Goal: Task Accomplishment & Management: Use online tool/utility

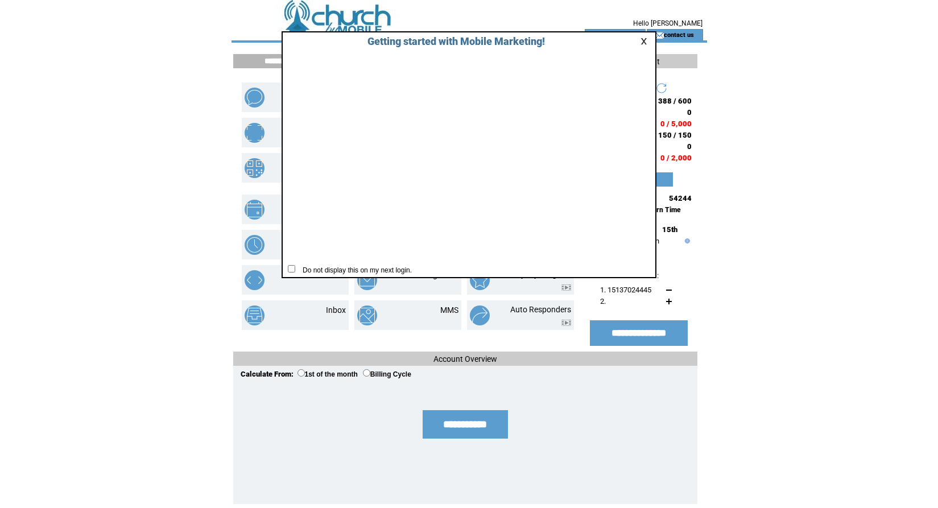
click at [645, 43] on link at bounding box center [646, 41] width 10 height 7
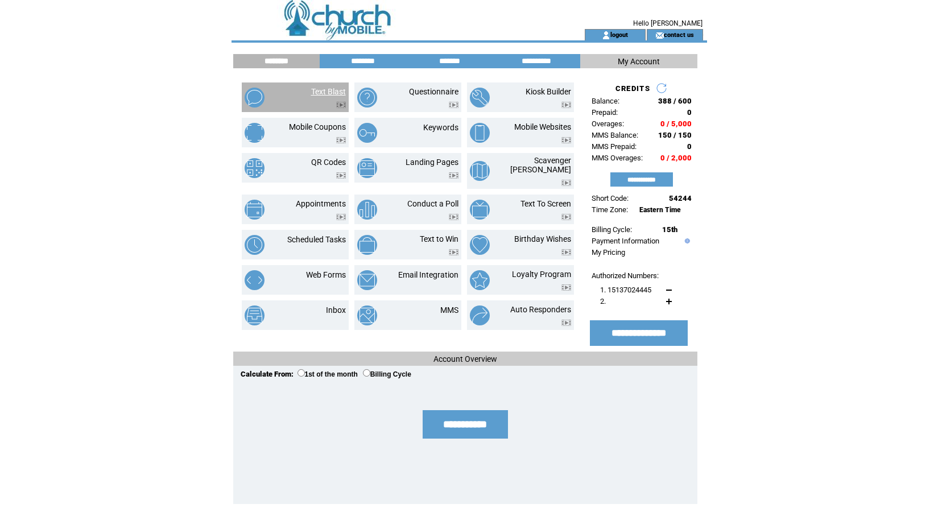
click at [332, 89] on link "Text Blast" at bounding box center [328, 91] width 35 height 9
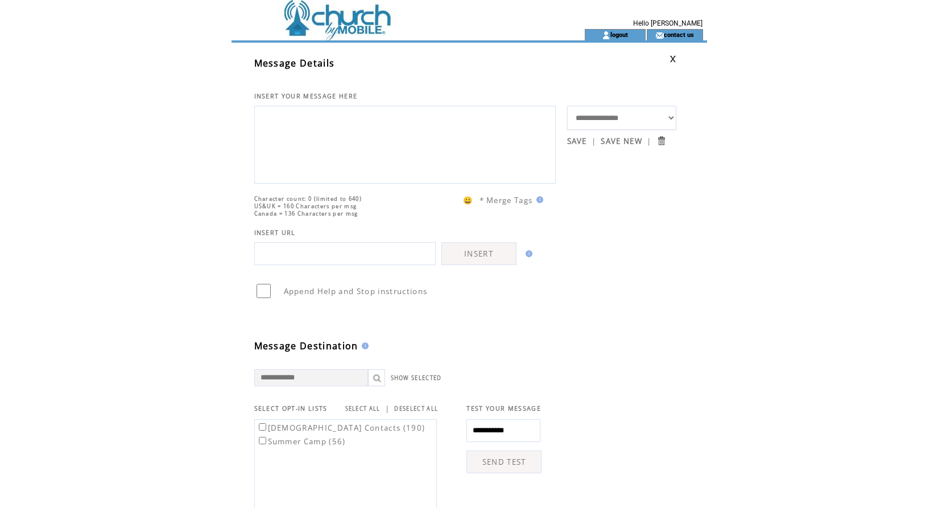
click at [310, 135] on textarea at bounding box center [405, 143] width 289 height 68
click at [263, 433] on td "Church Contacts (190)" at bounding box center [341, 427] width 170 height 13
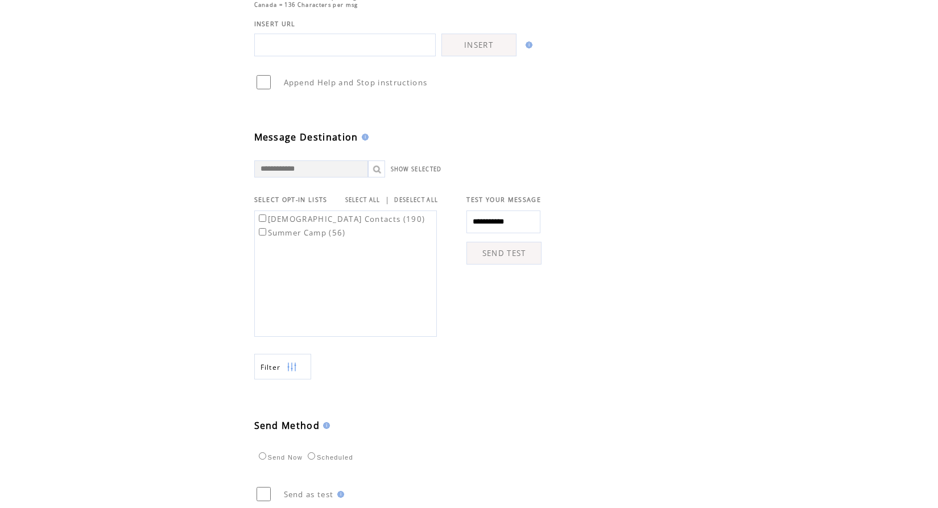
scroll to position [312, 0]
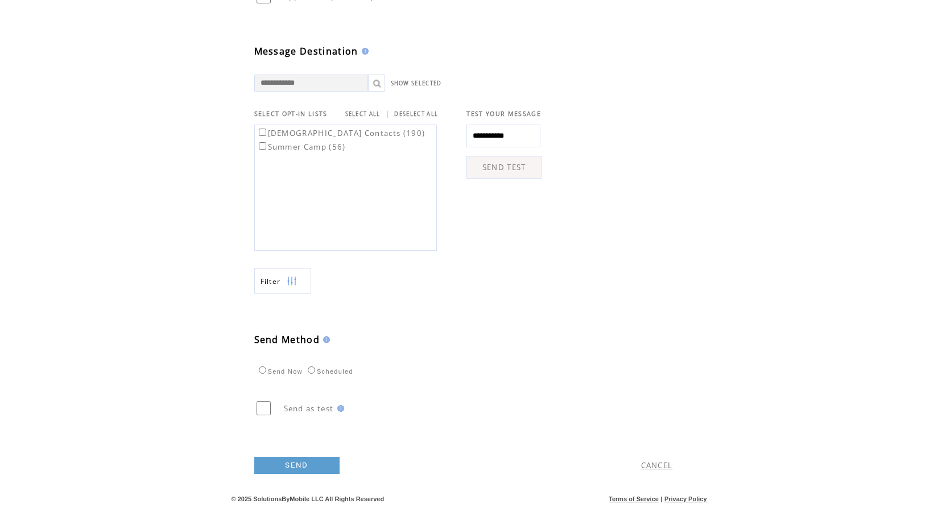
type textarea "**********"
click at [306, 462] on link "SEND" at bounding box center [296, 465] width 85 height 17
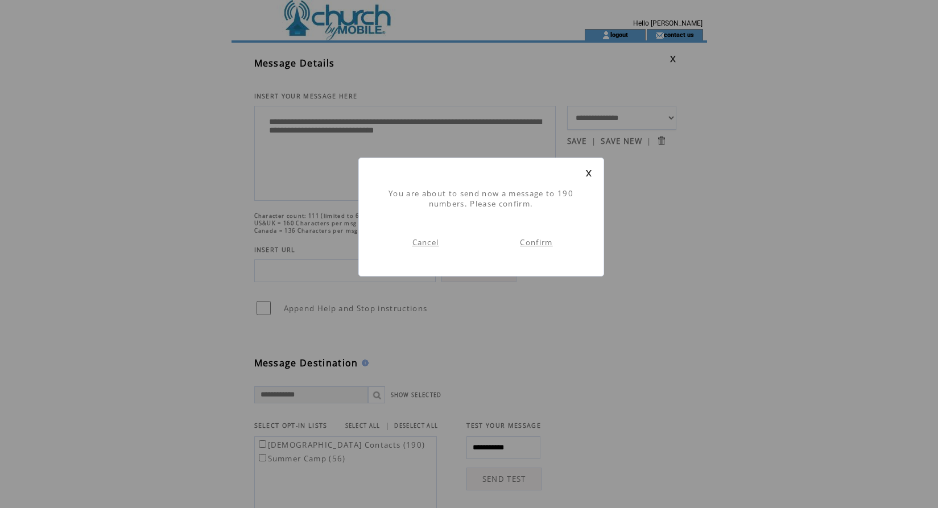
scroll to position [1, 0]
click at [531, 242] on link "Confirm" at bounding box center [536, 242] width 32 height 10
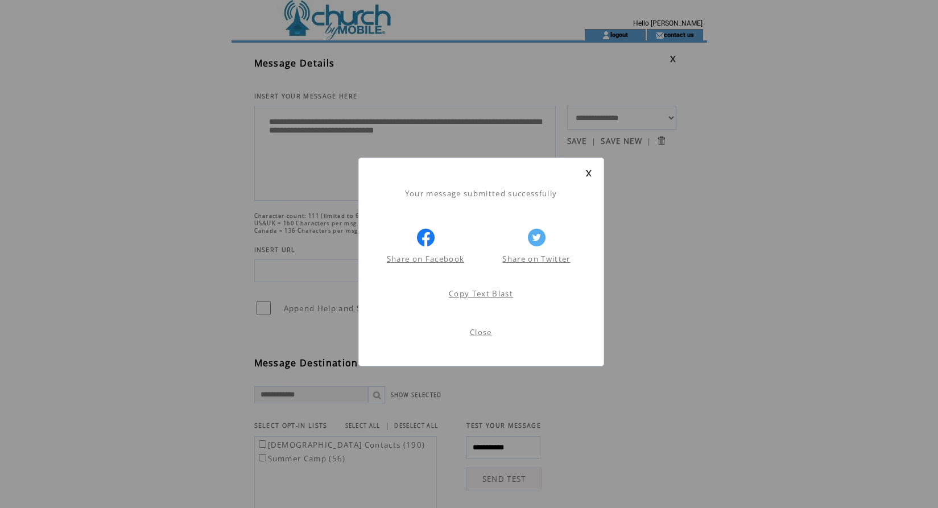
scroll to position [1, 0]
click at [484, 328] on link "Close" at bounding box center [481, 332] width 22 height 10
